Goal: Transaction & Acquisition: Purchase product/service

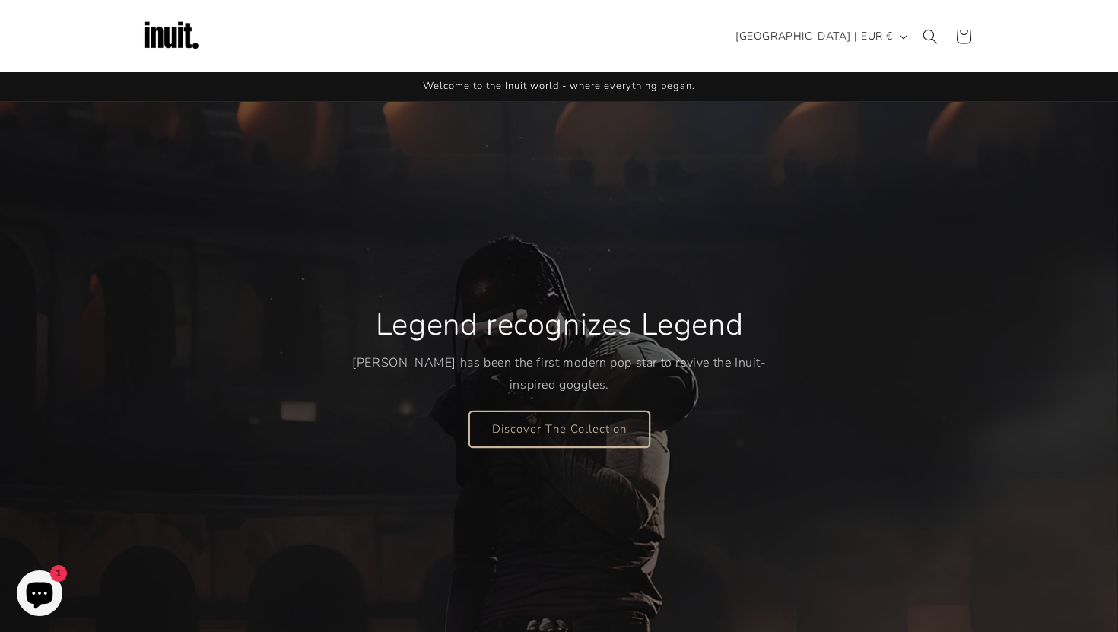
click at [567, 421] on link "Discover The Collection" at bounding box center [559, 429] width 180 height 36
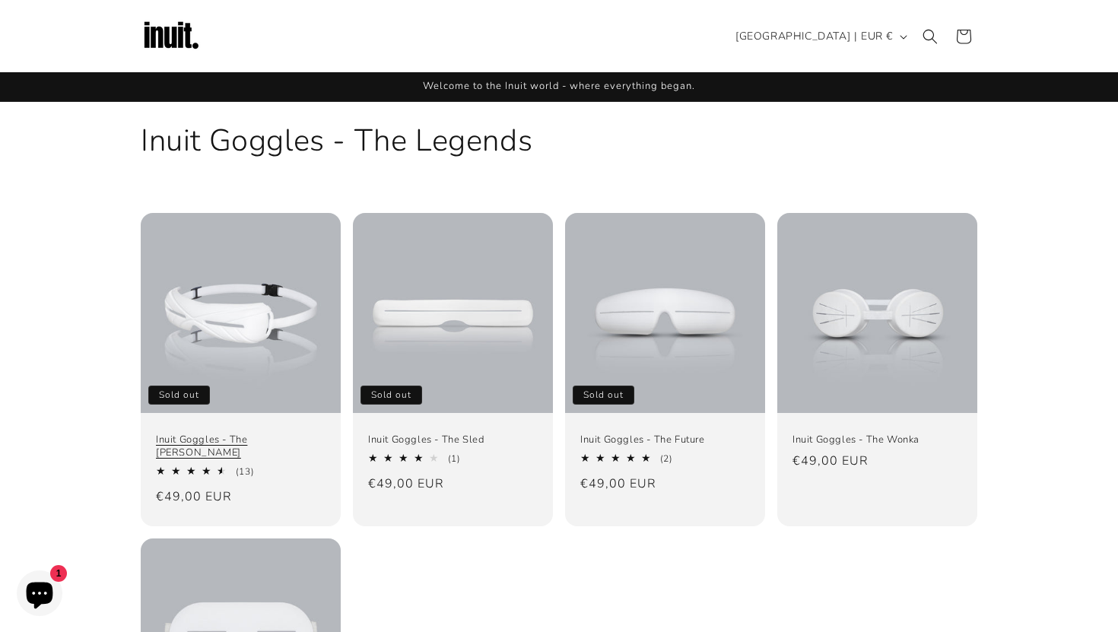
click at [233, 442] on link "Inuit Goggles - The [PERSON_NAME]" at bounding box center [241, 447] width 170 height 26
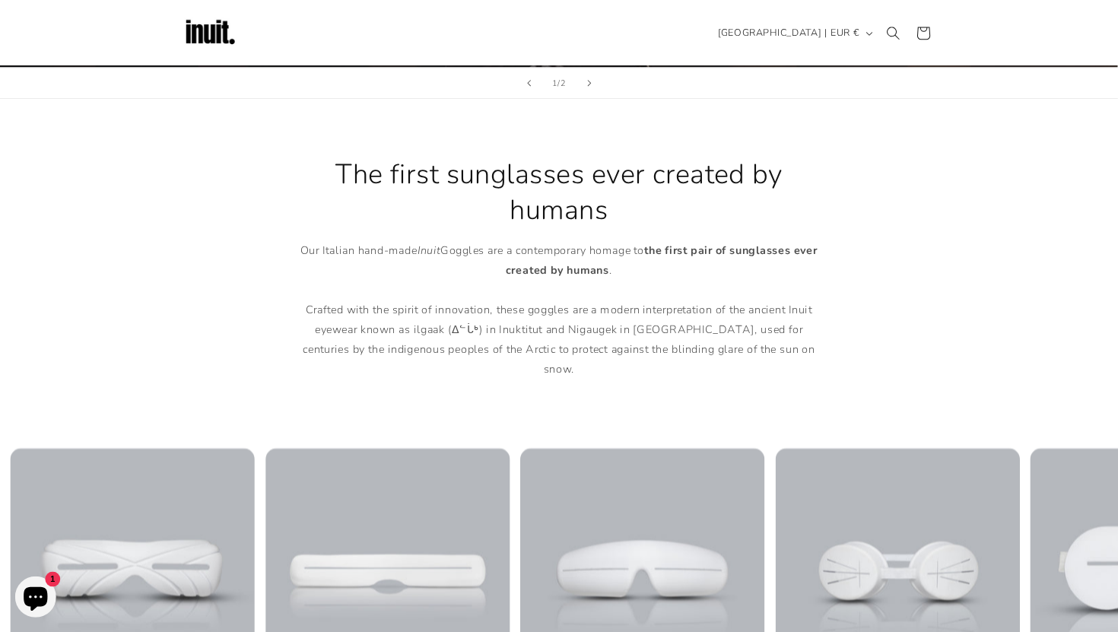
scroll to position [575, 0]
